Goal: Download file/media

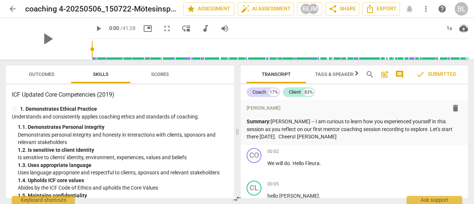
click at [464, 28] on span "cloud_download" at bounding box center [463, 28] width 9 height 9
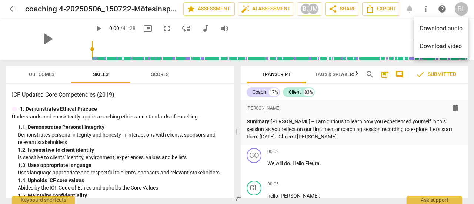
click at [378, 10] on div at bounding box center [237, 102] width 474 height 204
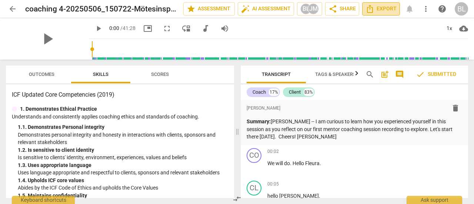
click at [378, 10] on span "Export" at bounding box center [380, 8] width 31 height 9
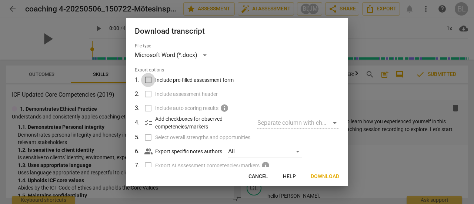
click at [148, 81] on input "Include pre-filled assessment form" at bounding box center [148, 80] width 14 height 14
checkbox input "true"
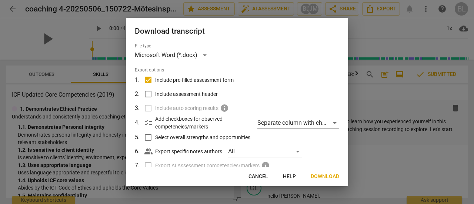
scroll to position [37, 0]
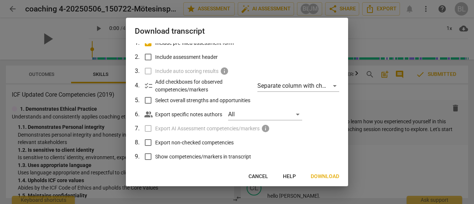
click at [148, 59] on input "Include assessment header" at bounding box center [148, 57] width 14 height 14
checkbox input "true"
click at [148, 98] on input "Select overall strengths and opportunities" at bounding box center [148, 100] width 14 height 14
checkbox input "true"
click at [148, 143] on input "Export non-checked competencies" at bounding box center [148, 142] width 14 height 14
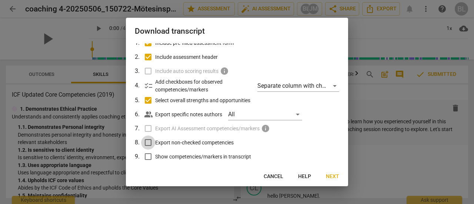
checkbox input "true"
click at [148, 153] on input "Show competencies/markers in transcript" at bounding box center [148, 156] width 14 height 14
checkbox input "true"
click at [334, 175] on span "Next" at bounding box center [332, 176] width 13 height 7
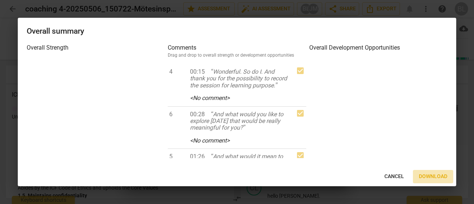
click at [431, 175] on span "Download" at bounding box center [432, 176] width 28 height 7
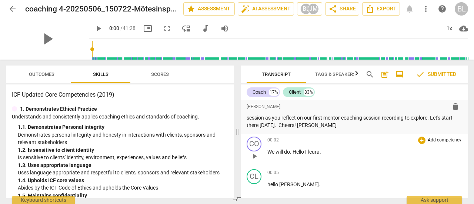
scroll to position [0, 0]
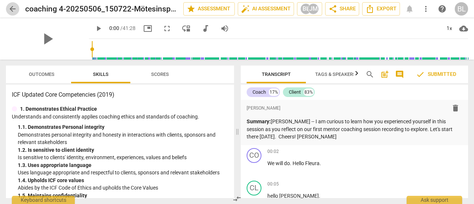
click at [12, 9] on span "arrow_back" at bounding box center [12, 8] width 9 height 9
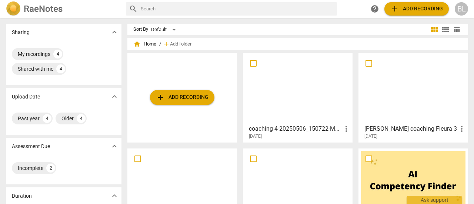
click at [397, 98] on div at bounding box center [413, 87] width 104 height 65
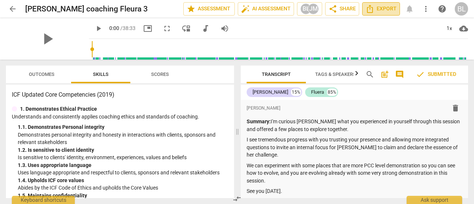
click at [374, 10] on icon "Export" at bounding box center [369, 8] width 9 height 9
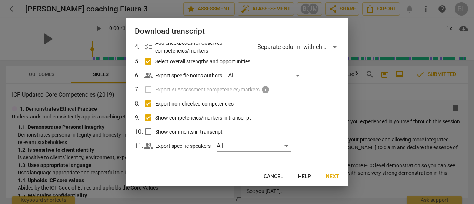
scroll to position [76, 0]
click at [331, 179] on span "Next" at bounding box center [332, 176] width 13 height 7
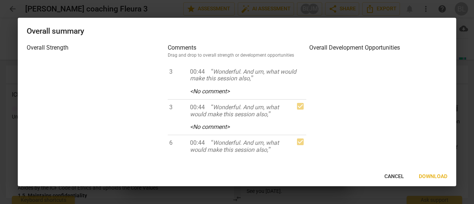
click at [434, 181] on button "Download" at bounding box center [432, 176] width 40 height 13
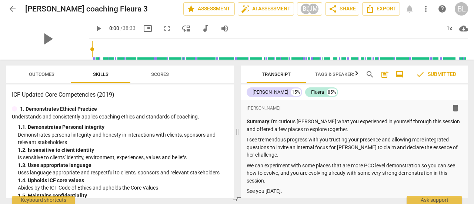
scroll to position [10, 0]
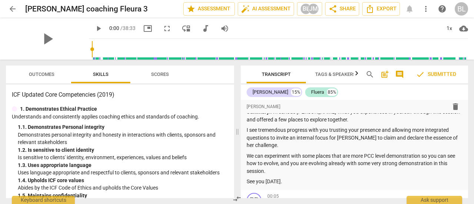
click at [12, 6] on span "arrow_back" at bounding box center [12, 8] width 9 height 9
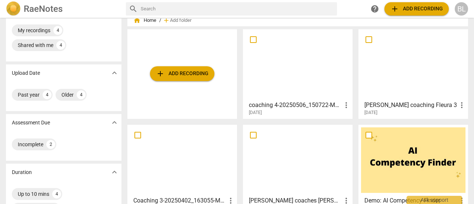
scroll to position [61, 0]
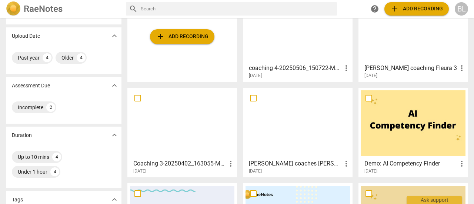
click at [185, 107] on div at bounding box center [182, 122] width 104 height 65
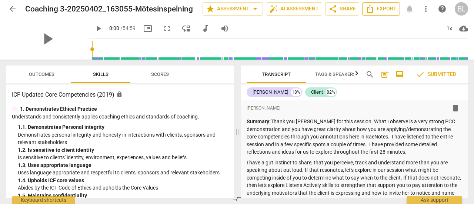
click at [378, 11] on span "Export" at bounding box center [380, 8] width 31 height 9
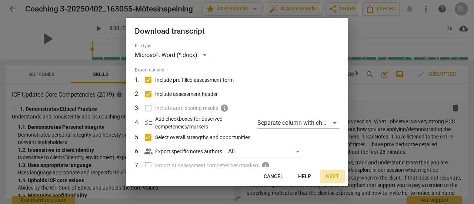
click at [332, 179] on span "Next" at bounding box center [332, 176] width 13 height 7
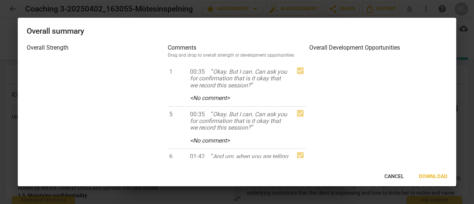
click at [385, 174] on span "Cancel" at bounding box center [394, 176] width 20 height 7
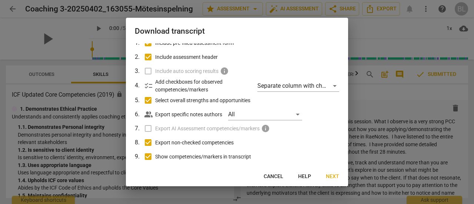
scroll to position [74, 0]
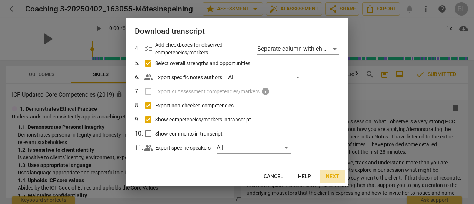
click at [333, 179] on span "Next" at bounding box center [332, 176] width 13 height 7
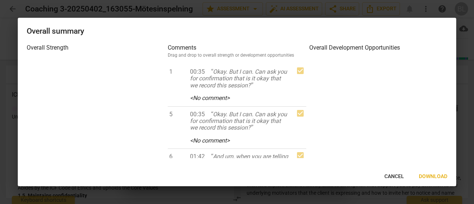
click at [426, 177] on span "Download" at bounding box center [432, 176] width 28 height 7
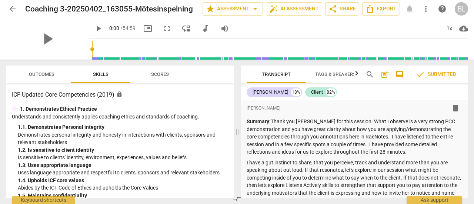
click at [10, 9] on span "arrow_back" at bounding box center [12, 8] width 9 height 9
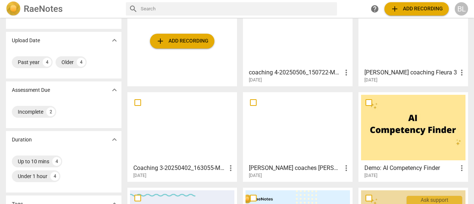
scroll to position [74, 0]
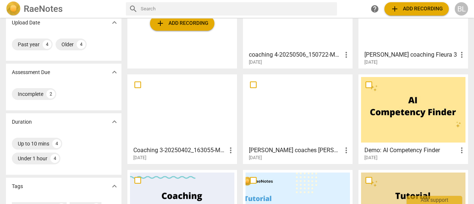
click at [302, 134] on div at bounding box center [297, 109] width 104 height 65
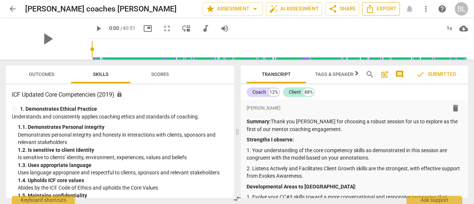
click at [384, 6] on span "Export" at bounding box center [380, 8] width 31 height 9
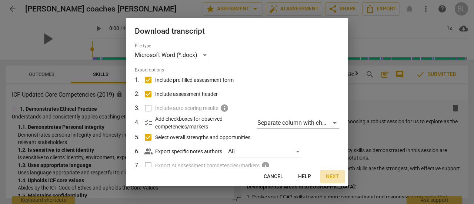
click at [336, 175] on span "Next" at bounding box center [332, 176] width 13 height 7
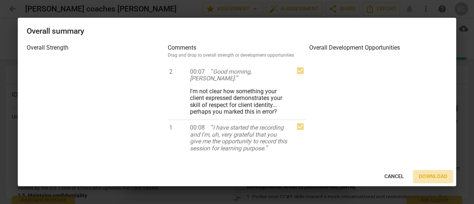
click at [425, 177] on span "Download" at bounding box center [432, 176] width 28 height 7
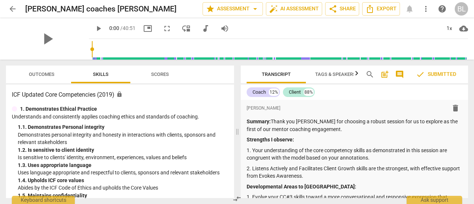
click at [10, 10] on span "arrow_back" at bounding box center [12, 8] width 9 height 9
